Goal: Transaction & Acquisition: Purchase product/service

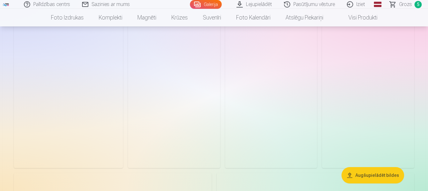
scroll to position [1471, 0]
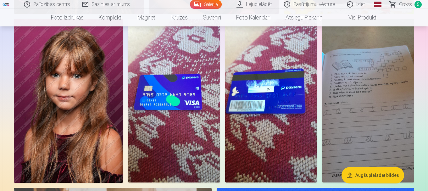
click at [198, 108] on img at bounding box center [174, 101] width 92 height 164
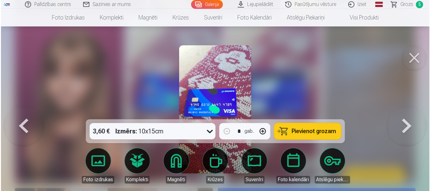
scroll to position [1476, 0]
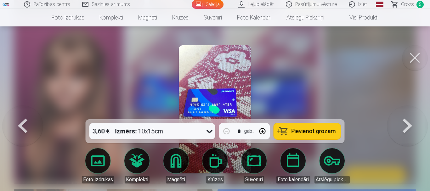
click at [412, 57] on button at bounding box center [414, 57] width 25 height 25
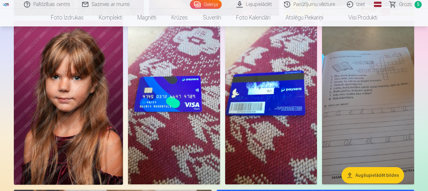
scroll to position [1440, 0]
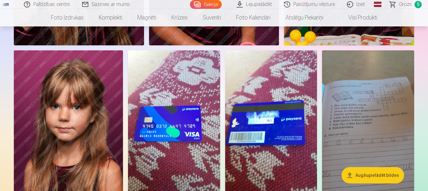
drag, startPoint x: 285, startPoint y: 136, endPoint x: 221, endPoint y: 105, distance: 70.6
click at [174, 119] on img at bounding box center [174, 132] width 92 height 164
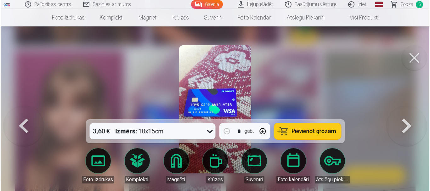
scroll to position [1445, 0]
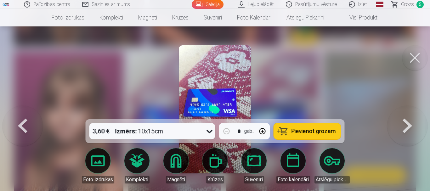
click at [409, 59] on button at bounding box center [414, 57] width 25 height 25
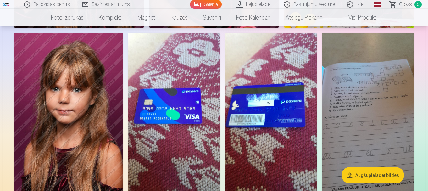
scroll to position [1503, 0]
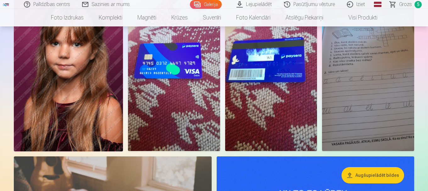
click at [275, 100] on img at bounding box center [271, 69] width 92 height 164
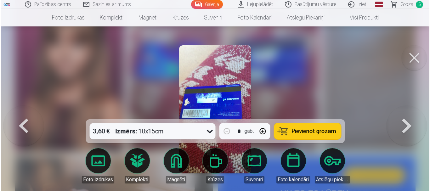
scroll to position [1508, 0]
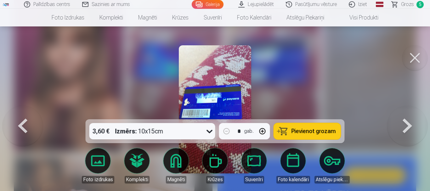
click at [409, 53] on button at bounding box center [414, 57] width 25 height 25
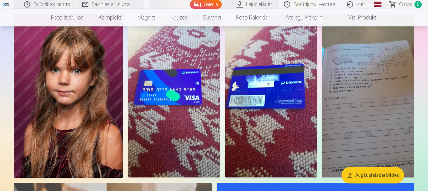
scroll to position [1440, 0]
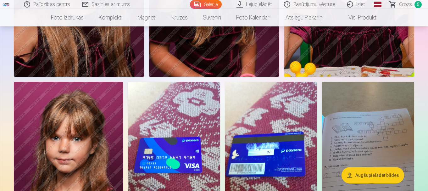
click at [185, 117] on img at bounding box center [174, 164] width 92 height 164
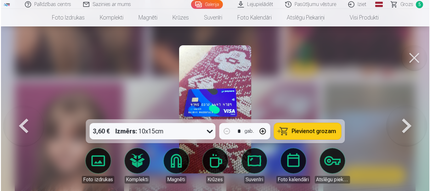
scroll to position [1413, 0]
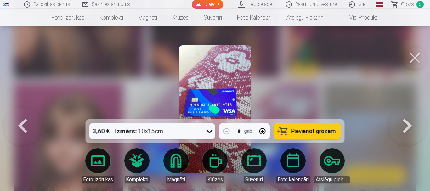
click at [217, 130] on div "3,60 € Izmērs : 10x15cm * gab. Pievienot grozam" at bounding box center [215, 131] width 259 height 24
click at [412, 62] on button at bounding box center [414, 57] width 25 height 25
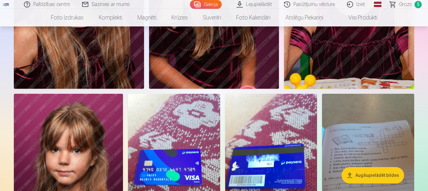
scroll to position [1471, 0]
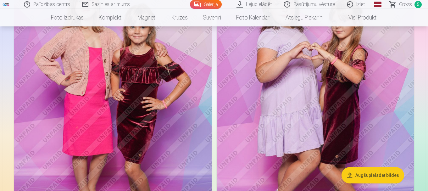
click at [305, 110] on img at bounding box center [316, 106] width 198 height 297
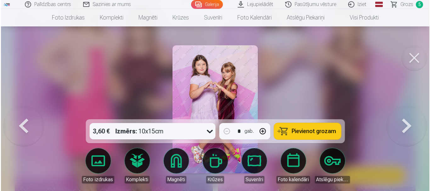
scroll to position [845, 0]
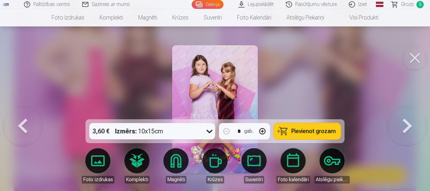
click at [415, 63] on button at bounding box center [414, 57] width 25 height 25
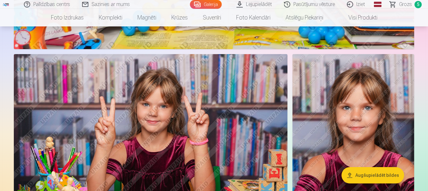
click at [183, 116] on img at bounding box center [151, 145] width 274 height 182
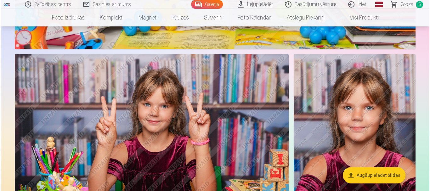
scroll to position [560, 0]
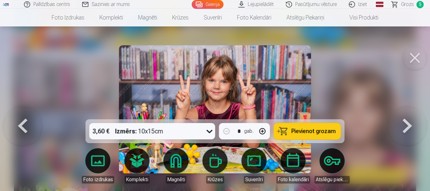
click at [407, 54] on button at bounding box center [414, 57] width 25 height 25
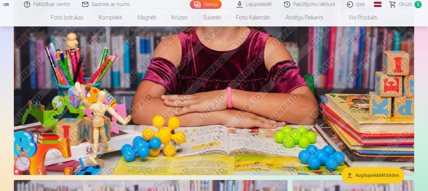
click at [417, 7] on span "5" at bounding box center [418, 4] width 7 height 7
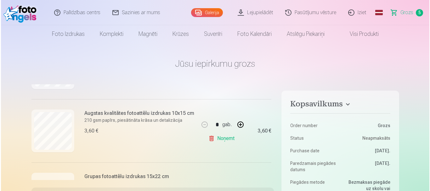
scroll to position [299, 0]
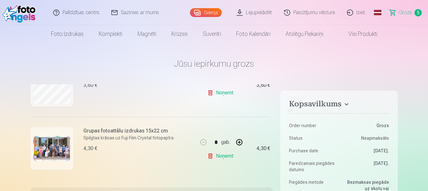
click at [49, 141] on img at bounding box center [52, 148] width 38 height 25
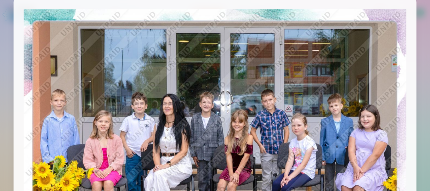
scroll to position [0, 0]
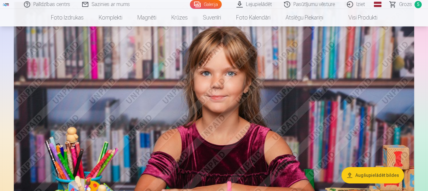
scroll to position [339, 0]
click at [348, 2] on link "Iziet" at bounding box center [356, 4] width 30 height 9
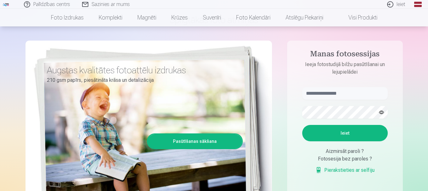
scroll to position [63, 0]
